Goal: Information Seeking & Learning: Learn about a topic

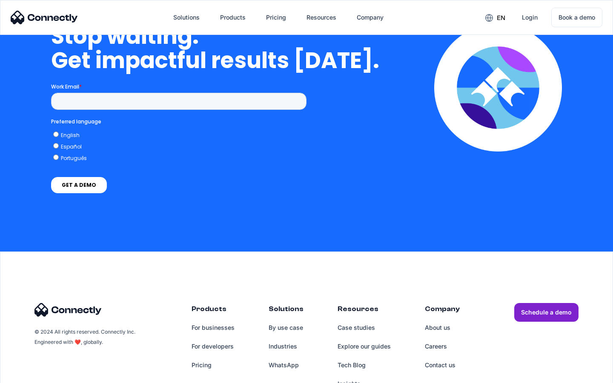
scroll to position [3500, 0]
